Goal: Task Accomplishment & Management: Manage account settings

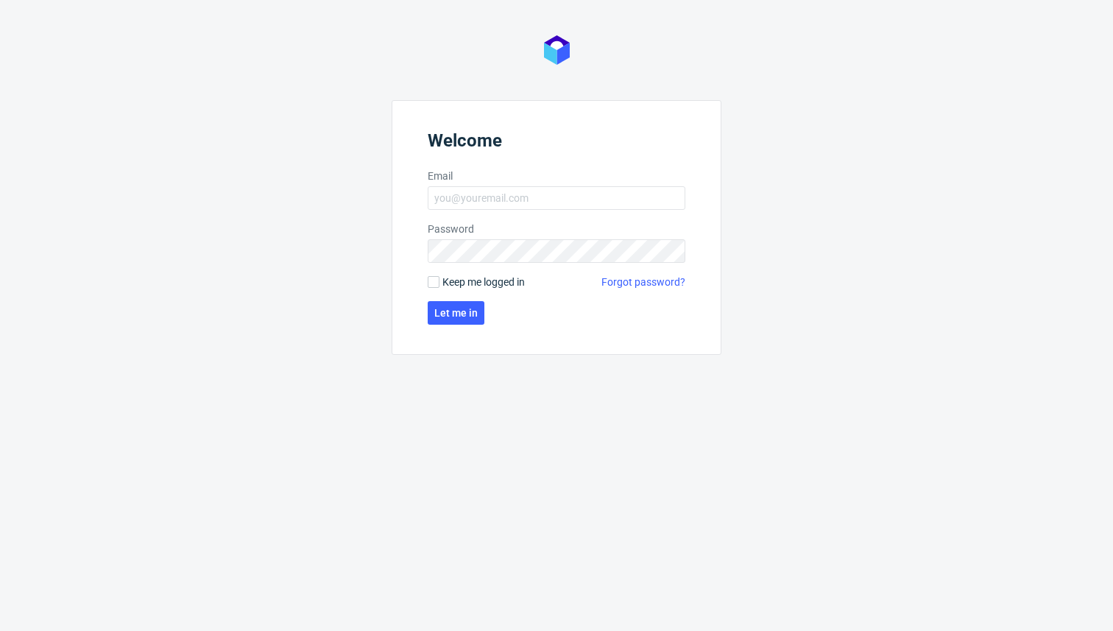
click at [0, 630] on nordpass-portal at bounding box center [0, 631] width 0 height 0
type input "michal.szycko@packhelp.com"
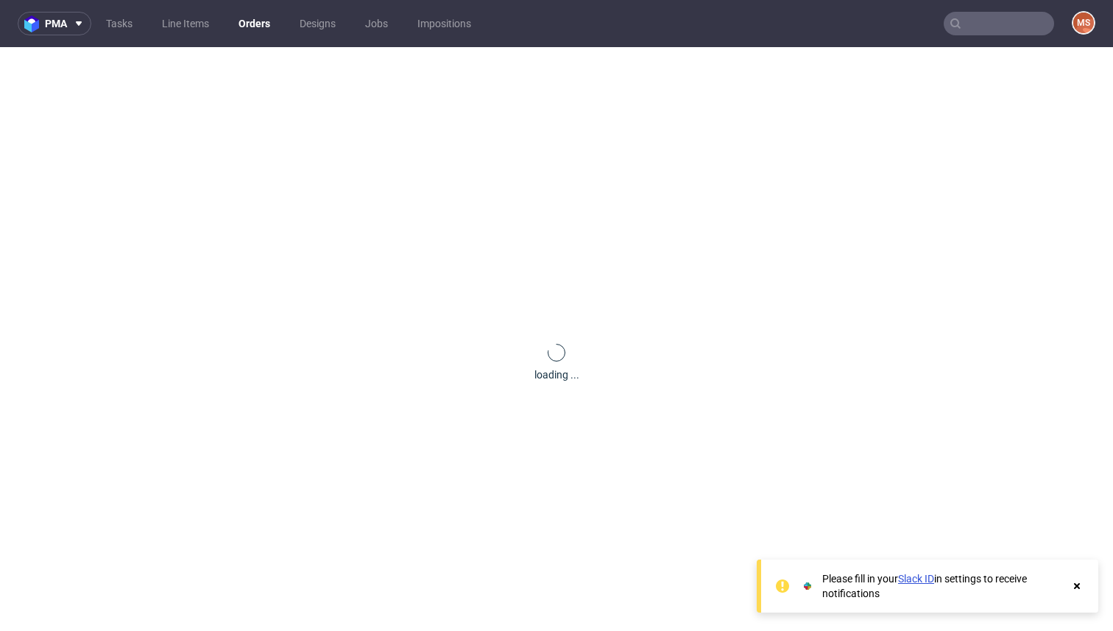
click at [1075, 585] on use at bounding box center [1077, 586] width 6 height 6
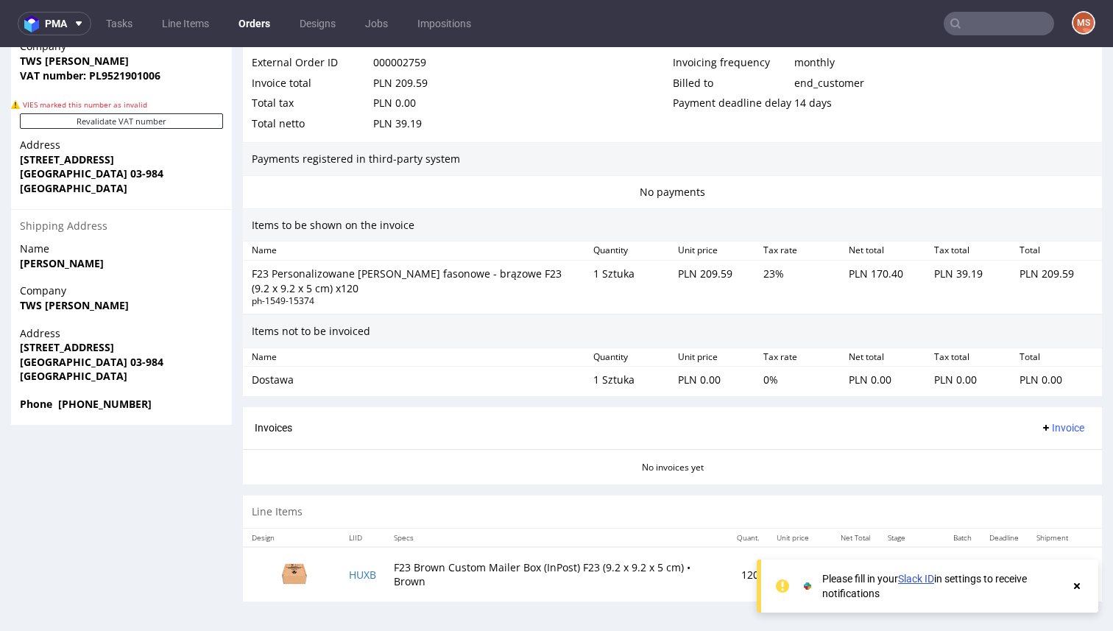
scroll to position [4, 0]
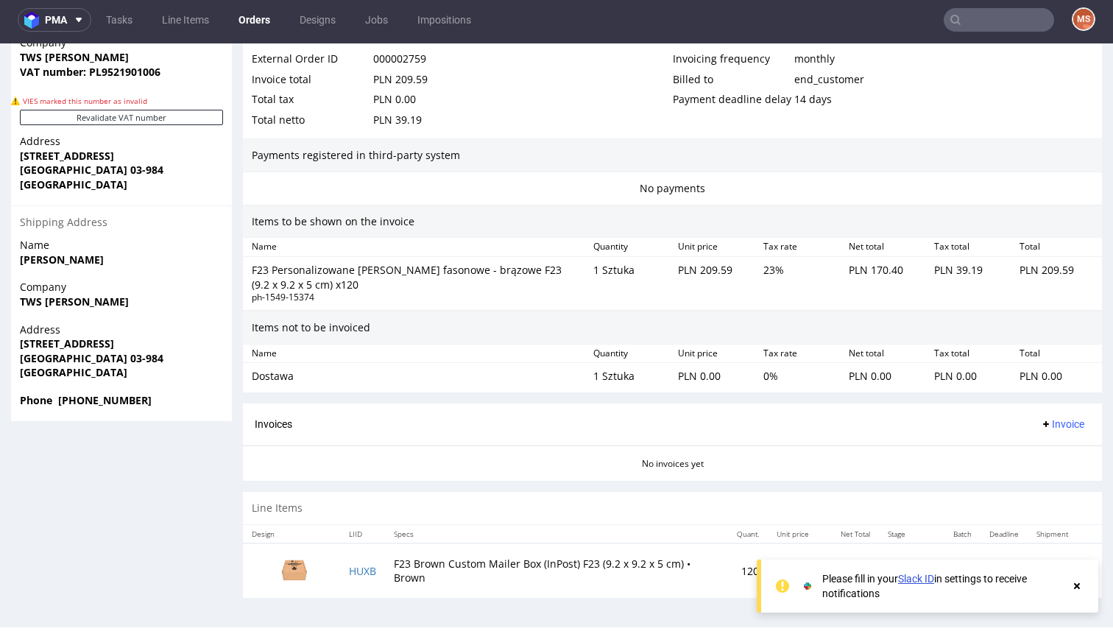
click at [297, 574] on img at bounding box center [295, 568] width 74 height 41
click at [1074, 585] on icon at bounding box center [1076, 586] width 13 height 12
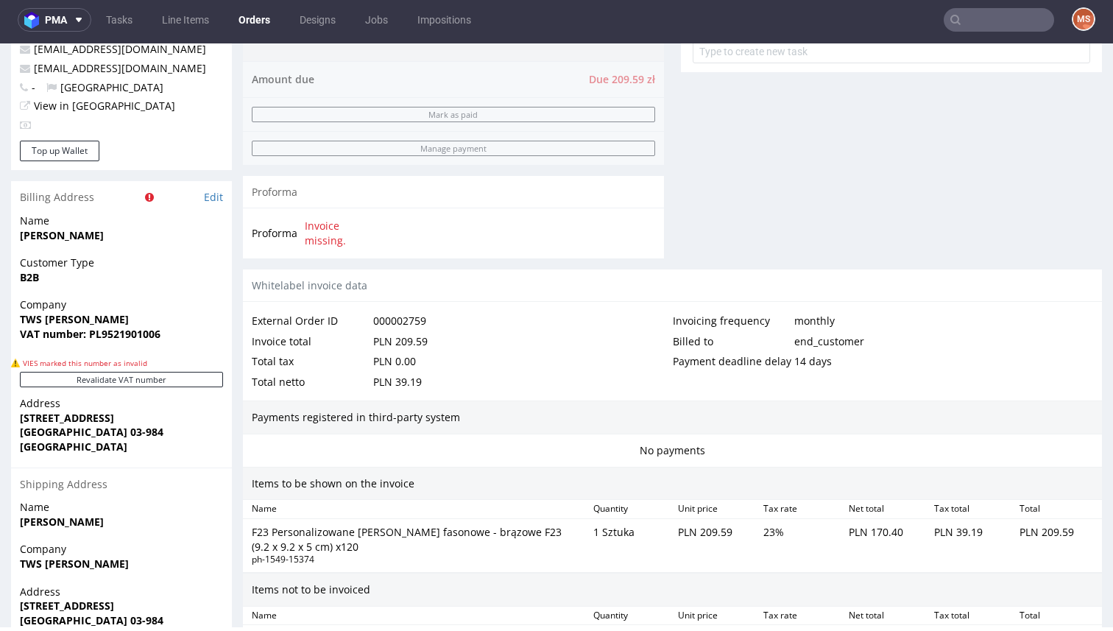
scroll to position [865, 0]
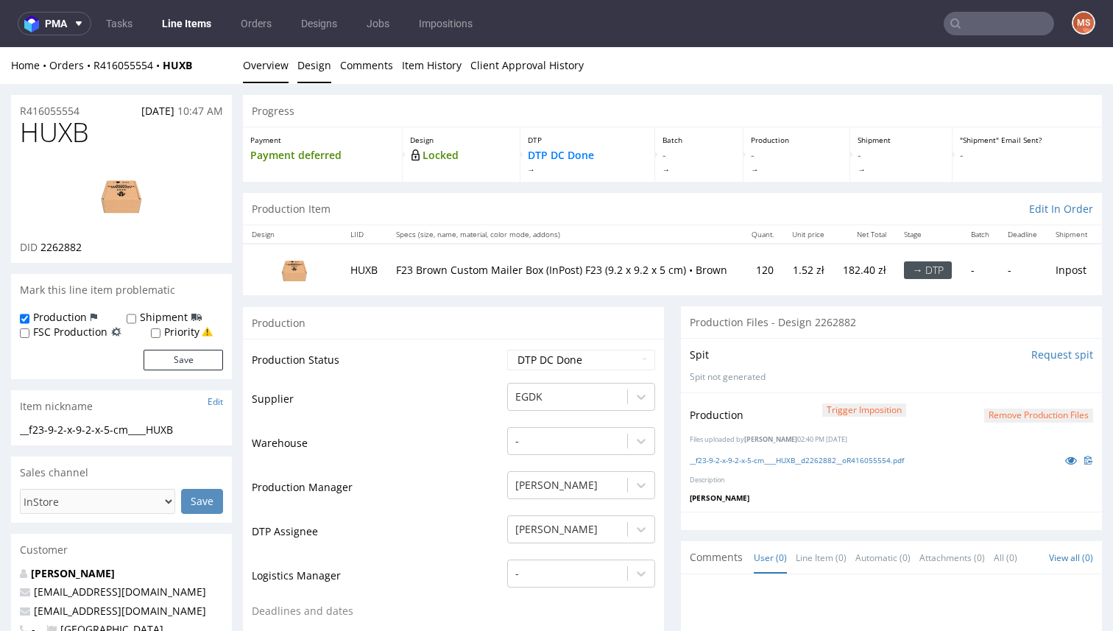
click at [318, 70] on link "Design" at bounding box center [314, 65] width 34 height 36
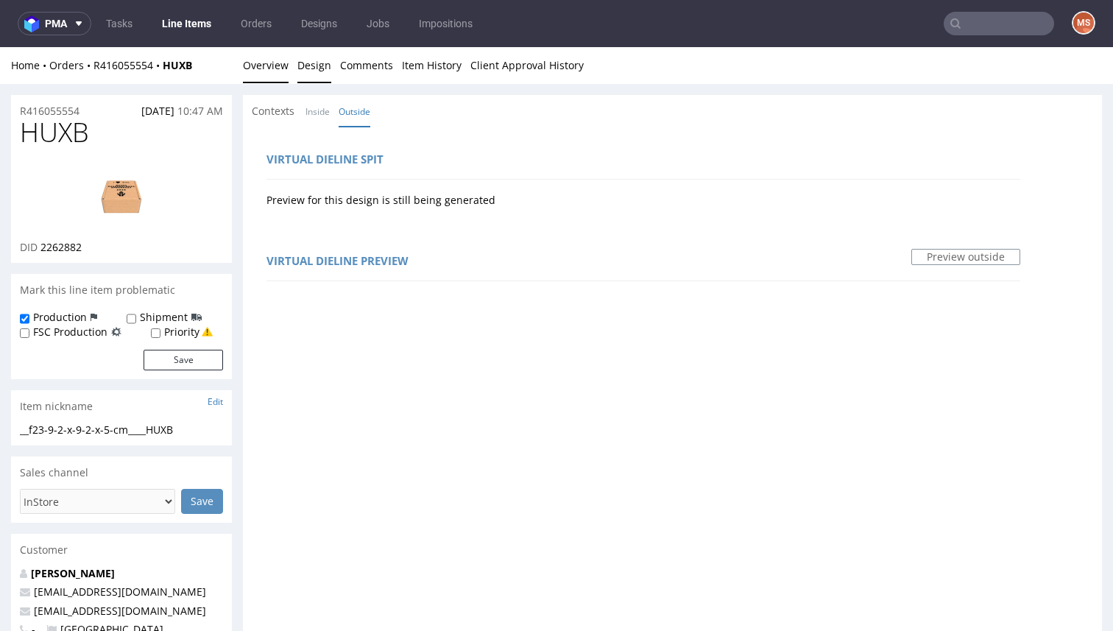
click at [269, 67] on link "Overview" at bounding box center [266, 65] width 46 height 36
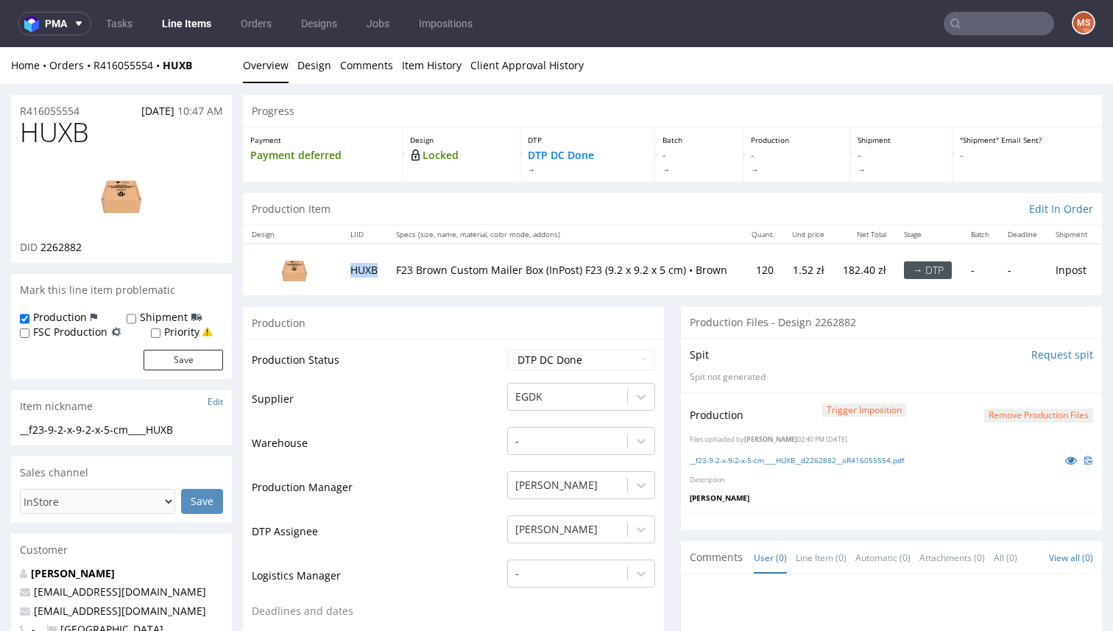
drag, startPoint x: 378, startPoint y: 270, endPoint x: 351, endPoint y: 270, distance: 26.5
click at [351, 270] on td "HUXB" at bounding box center [365, 269] width 46 height 51
click at [41, 138] on span "HUXB" at bounding box center [54, 132] width 69 height 29
copy span "HUXB"
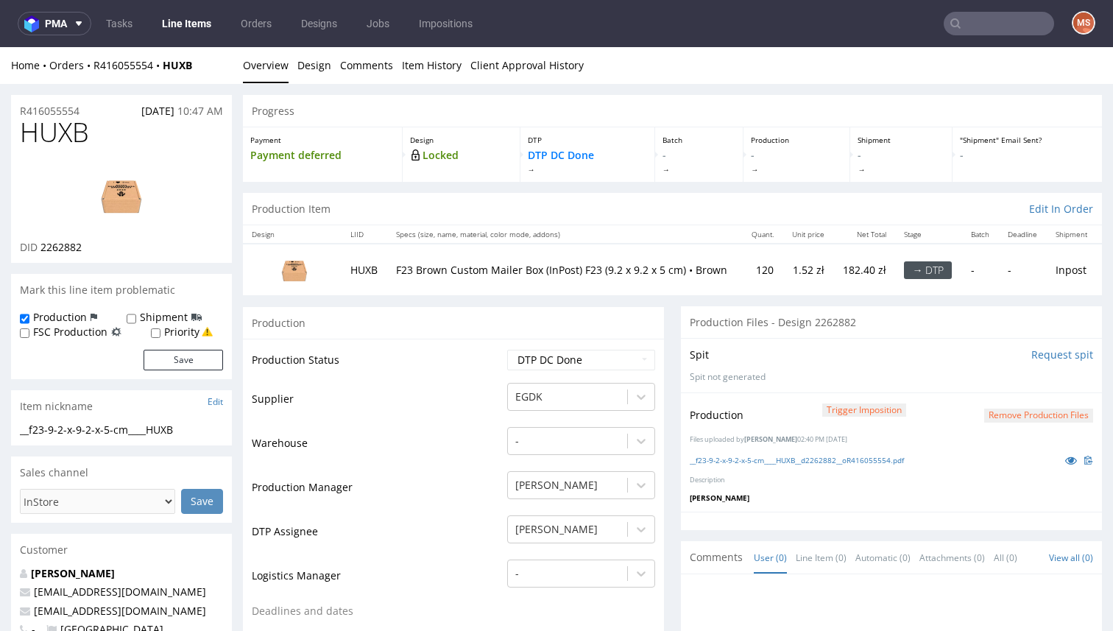
click at [350, 99] on div "Progress" at bounding box center [672, 111] width 859 height 32
